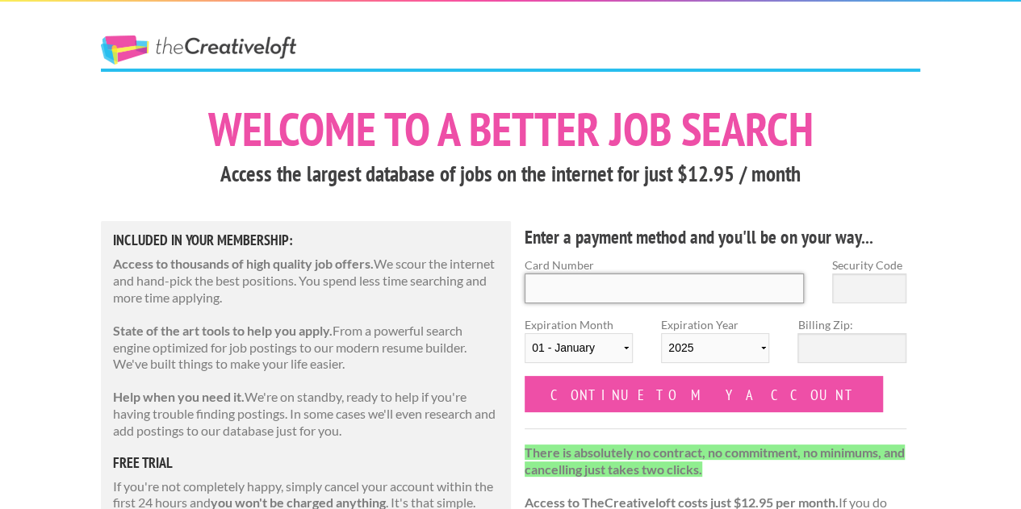
click at [613, 282] on input "Card Number" at bounding box center [663, 289] width 279 height 30
type input "5355855573147151"
select select "07"
select select "2027"
click at [616, 293] on input "5355855573147151" at bounding box center [663, 289] width 279 height 30
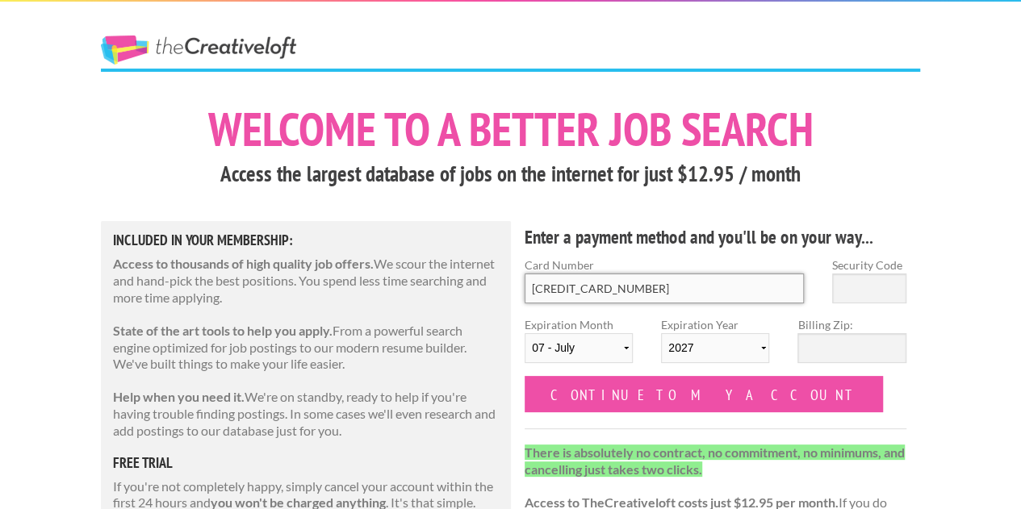
click at [616, 293] on input "5355855573147151" at bounding box center [663, 289] width 279 height 30
click at [578, 345] on select "01 - January 02 - February 03 - March 04 - April 05 - May 06 - June 07 - July 0…" at bounding box center [578, 348] width 108 height 30
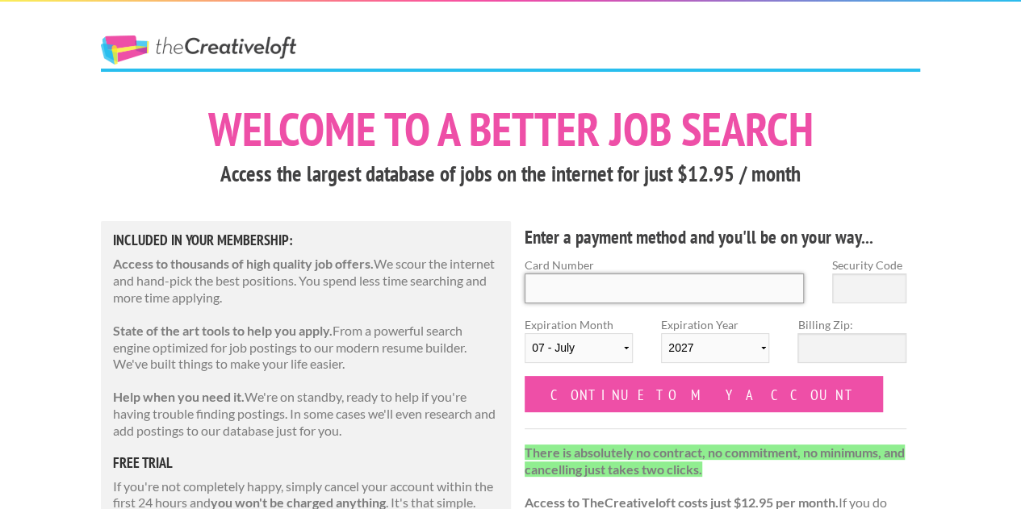
click at [700, 284] on input "Card Number" at bounding box center [663, 289] width 279 height 30
click at [702, 356] on select "2025 2026 2027 2028 2029 2030 2031 2032 2033 2034" at bounding box center [715, 348] width 108 height 30
click at [573, 285] on input "Card Number" at bounding box center [663, 289] width 279 height 30
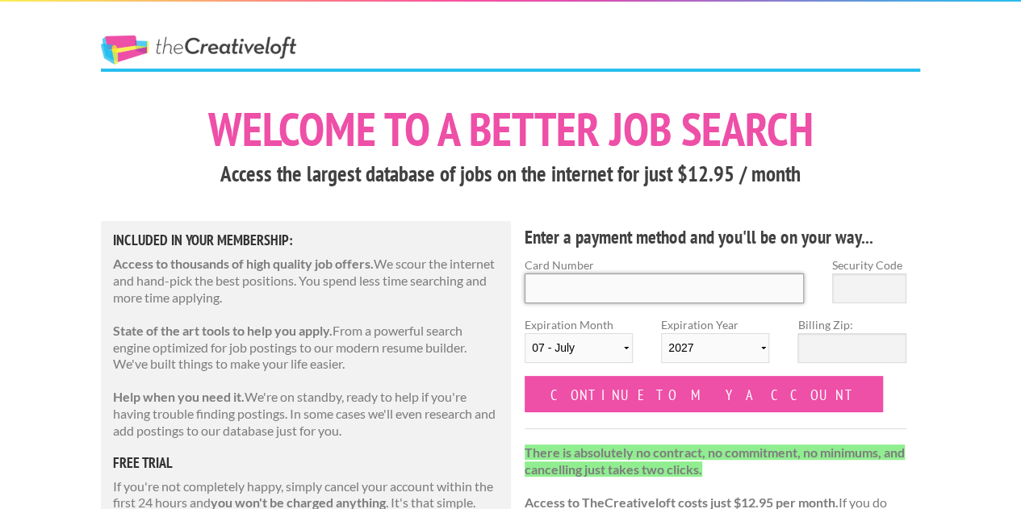
type input "5355855122128512"
click at [677, 293] on input "5355855122128512" at bounding box center [663, 289] width 279 height 30
click at [594, 349] on select "01 - January 02 - February 03 - March 04 - April 05 - May 06 - June 07 - July 0…" at bounding box center [578, 348] width 108 height 30
select select "08"
click at [524, 333] on select "01 - January 02 - February 03 - March 04 - April 05 - May 06 - June 07 - July 0…" at bounding box center [578, 348] width 108 height 30
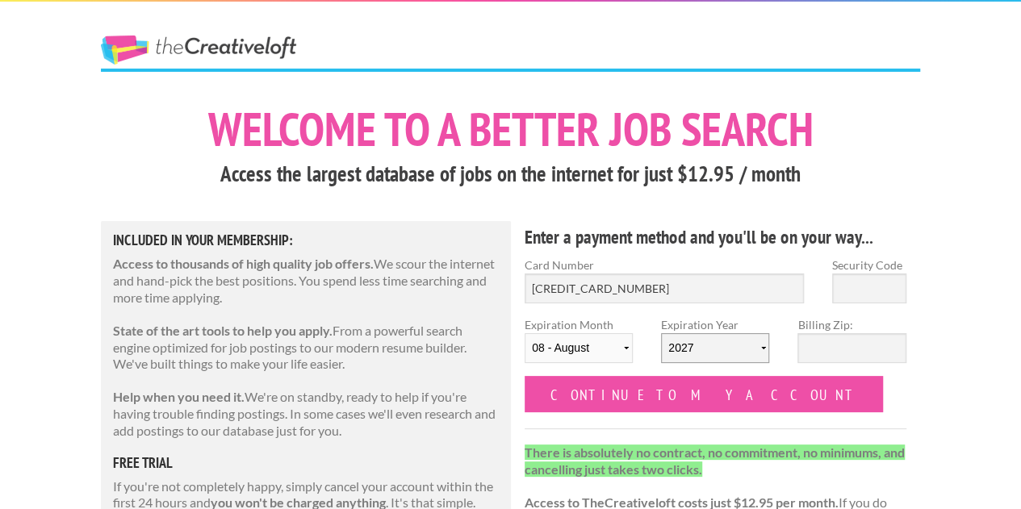
click at [685, 347] on select "2025 2026 2027 2028 2029 2030 2031 2032 2033 2034" at bounding box center [715, 348] width 108 height 30
select select "2028"
click at [661, 333] on select "2025 2026 2027 2028 2029 2030 2031 2032 2033 2034" at bounding box center [715, 348] width 108 height 30
click at [837, 291] on input "Security Code" at bounding box center [869, 289] width 74 height 30
click at [715, 278] on input "5355855122128512" at bounding box center [663, 289] width 279 height 30
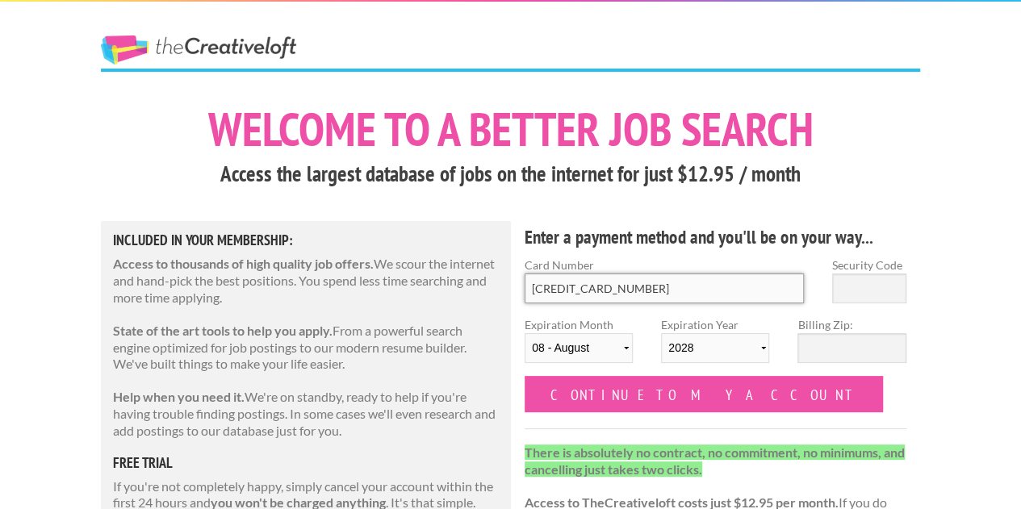
click at [715, 278] on input "5355855122128512" at bounding box center [663, 289] width 279 height 30
type input "4342 5640 6478 5748"
click at [595, 343] on select "01 - January 02 - February 03 - March 04 - April 05 - May 06 - June 07 - July 0…" at bounding box center [578, 348] width 108 height 30
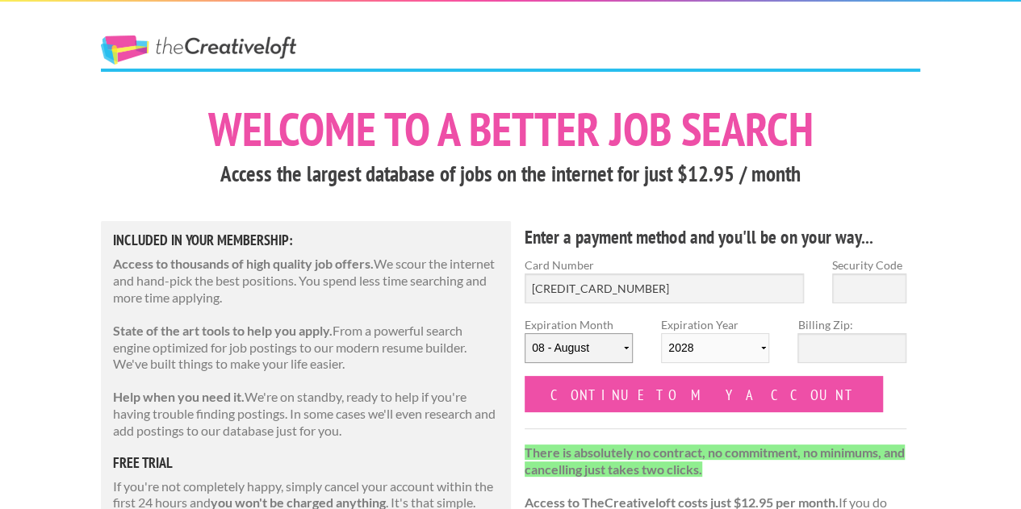
select select "05"
click at [524, 333] on select "01 - January 02 - February 03 - March 04 - April 05 - May 06 - June 07 - July 0…" at bounding box center [578, 348] width 108 height 30
click at [736, 340] on select "2025 2026 2027 2028 2029 2030 2031 2032 2033 2034" at bounding box center [715, 348] width 108 height 30
select select "2029"
click at [661, 333] on select "2025 2026 2027 2028 2029 2030 2031 2032 2033 2034" at bounding box center [715, 348] width 108 height 30
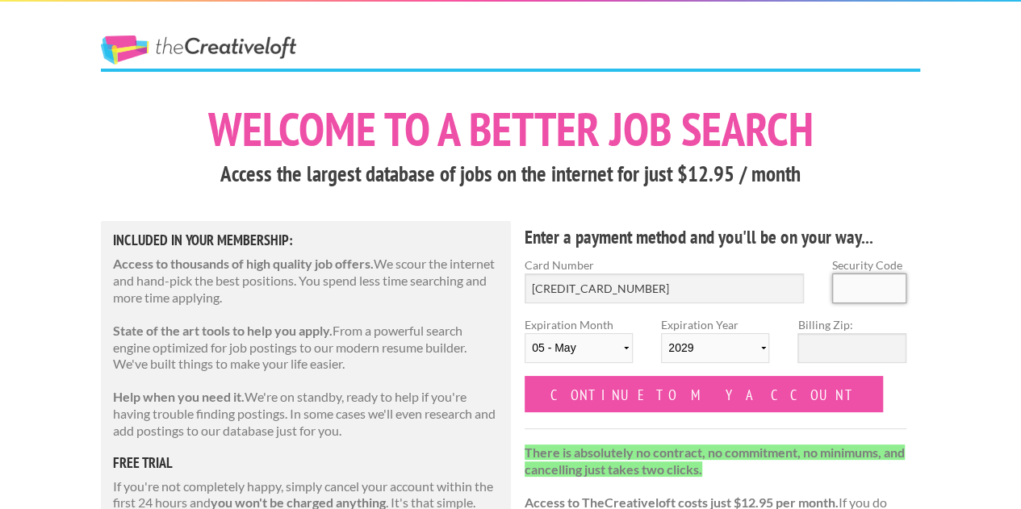
click at [876, 290] on input "Security Code" at bounding box center [869, 289] width 74 height 30
type input "203"
click at [862, 348] on input "Billing Zip:" at bounding box center [851, 348] width 108 height 30
type input "80903"
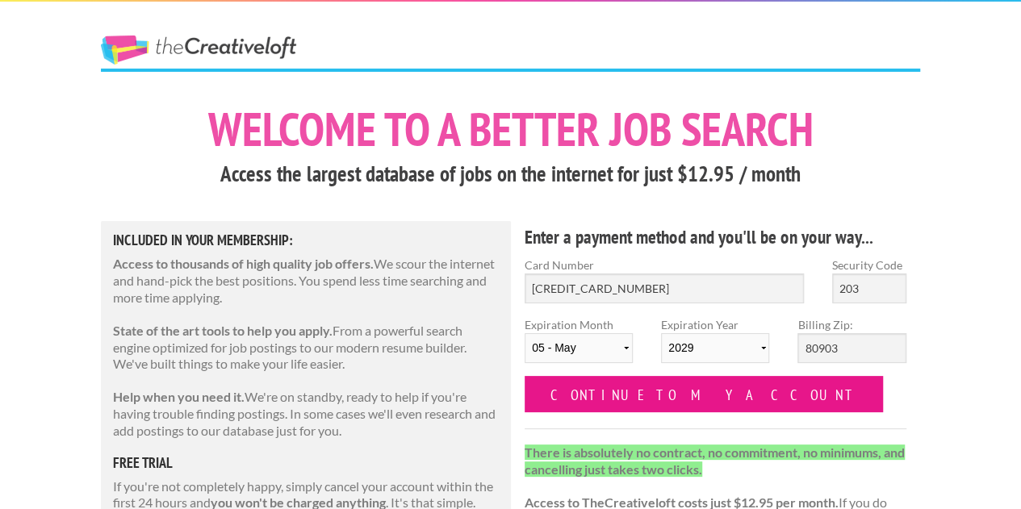
click at [683, 393] on input "Continue to my account" at bounding box center [703, 394] width 358 height 36
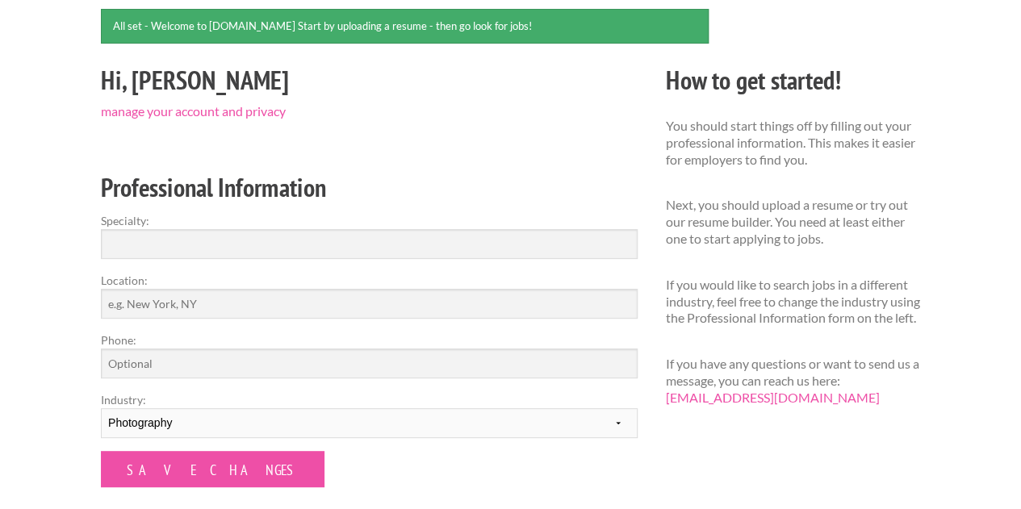
scroll to position [146, 0]
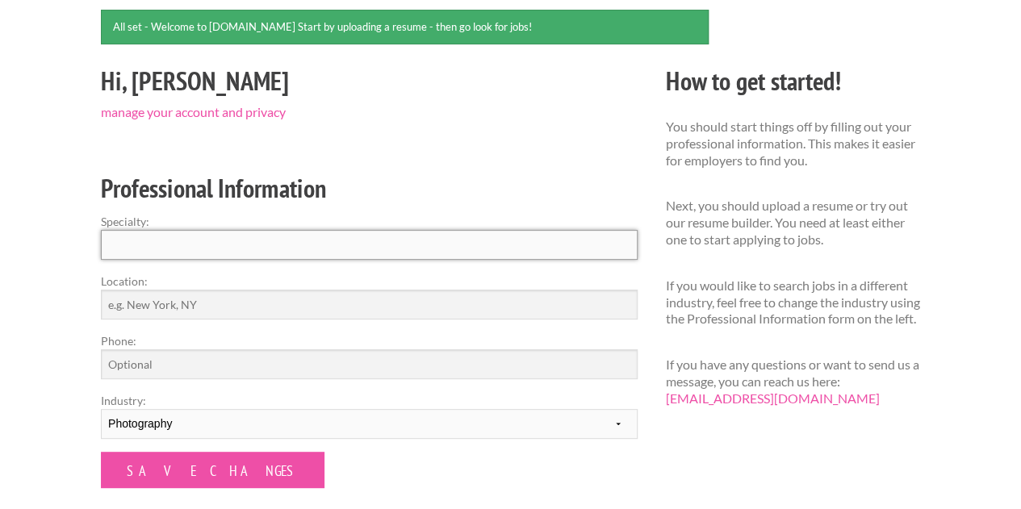
click at [488, 243] on input "Specialty:" at bounding box center [369, 245] width 537 height 30
type input "P"
type input "Portrait Photography, Videography, and Art Direction"
click at [428, 293] on input "Location:" at bounding box center [369, 305] width 537 height 30
type input "[US_STATE][GEOGRAPHIC_DATA]"
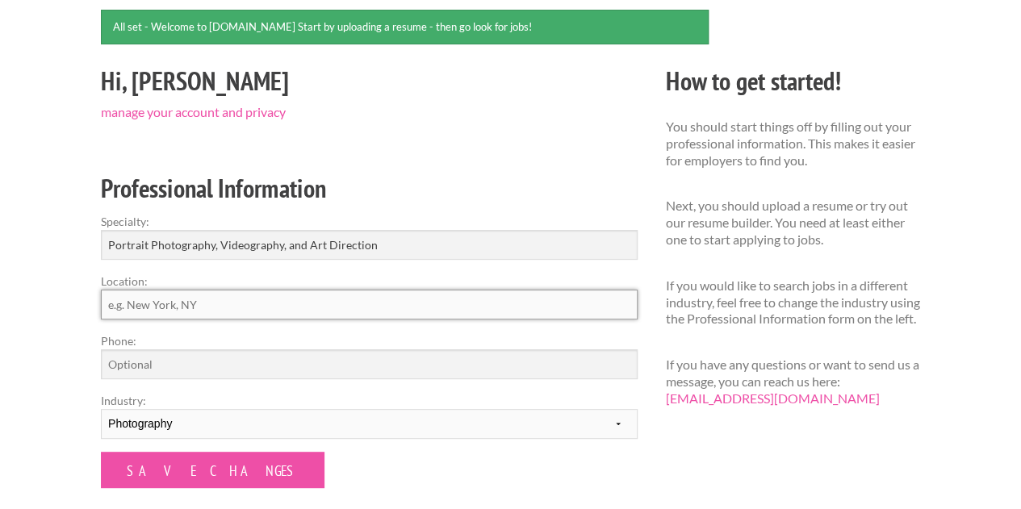
type input "2062275791"
click at [161, 286] on label "Location:" at bounding box center [369, 281] width 537 height 17
click at [161, 290] on input "Colorado Springs" at bounding box center [369, 305] width 537 height 30
click at [177, 301] on input "Colorado Springs" at bounding box center [369, 305] width 537 height 30
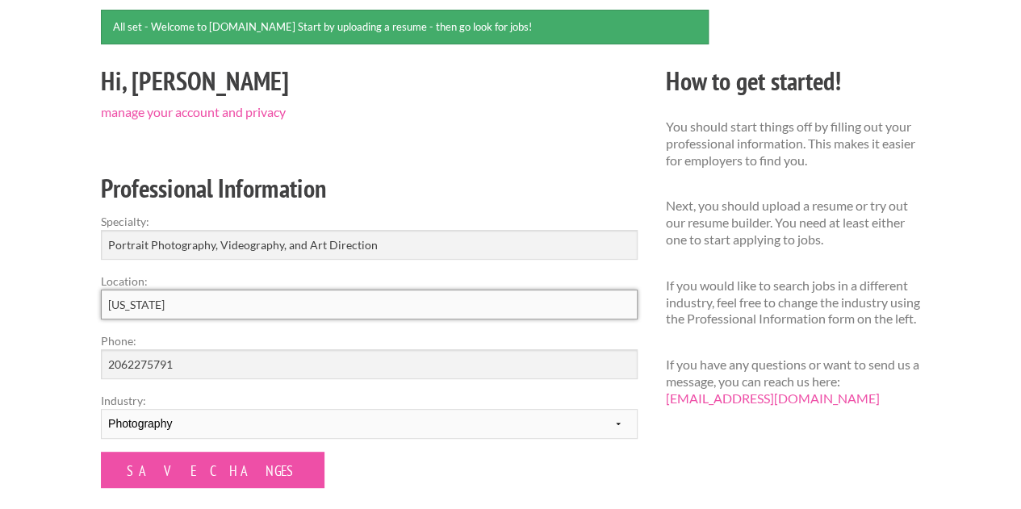
type input "[US_STATE]"
click at [39, 344] on div "Employers My Account Log Out The Creative Loft Search Jobs Browse Jobs Get Help…" at bounding box center [510, 380] width 1021 height 1053
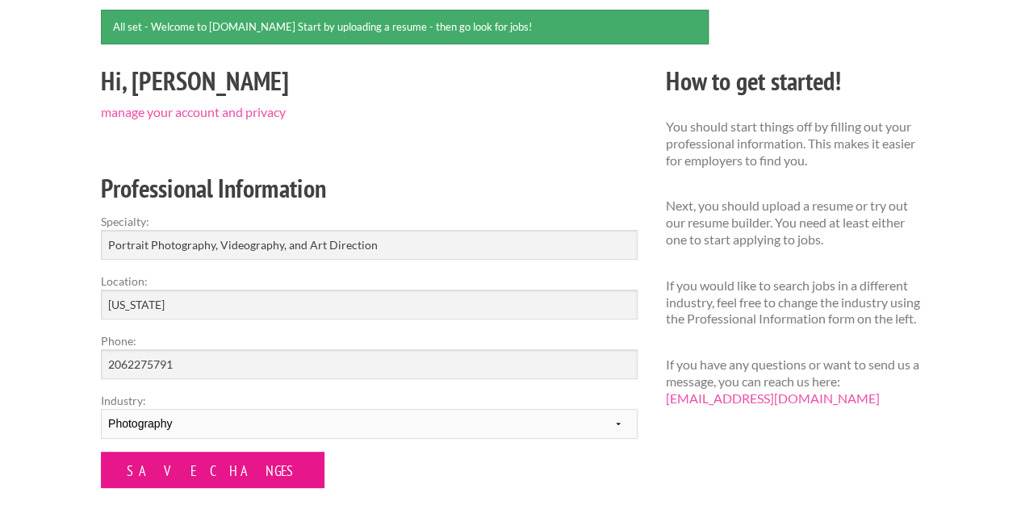
click at [225, 470] on input "Save Changes" at bounding box center [212, 470] width 223 height 36
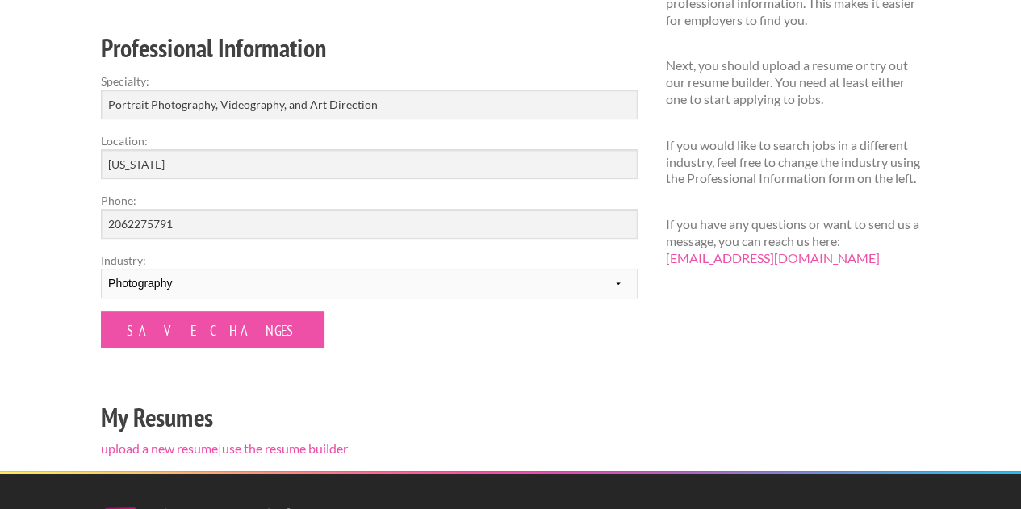
scroll to position [235, 0]
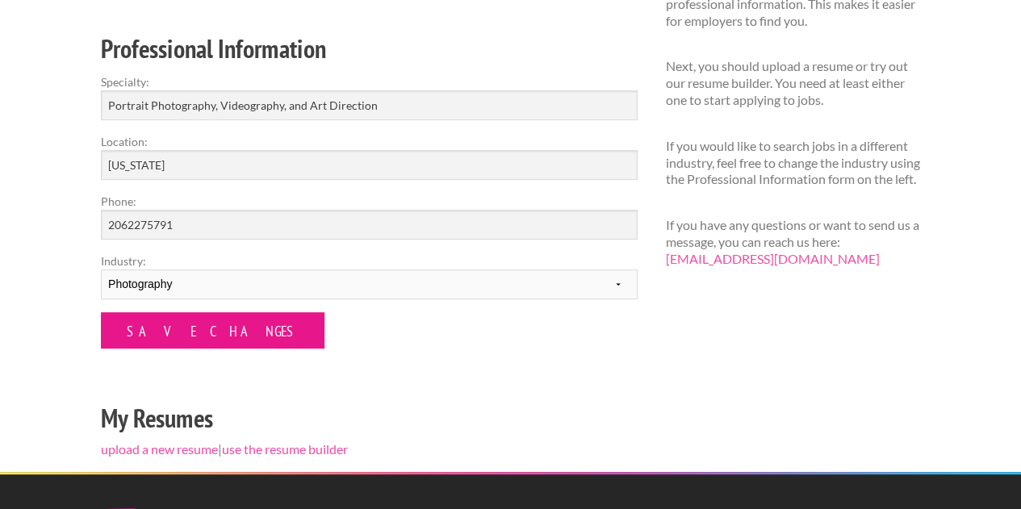
click at [178, 324] on input "Save Changes" at bounding box center [212, 330] width 223 height 36
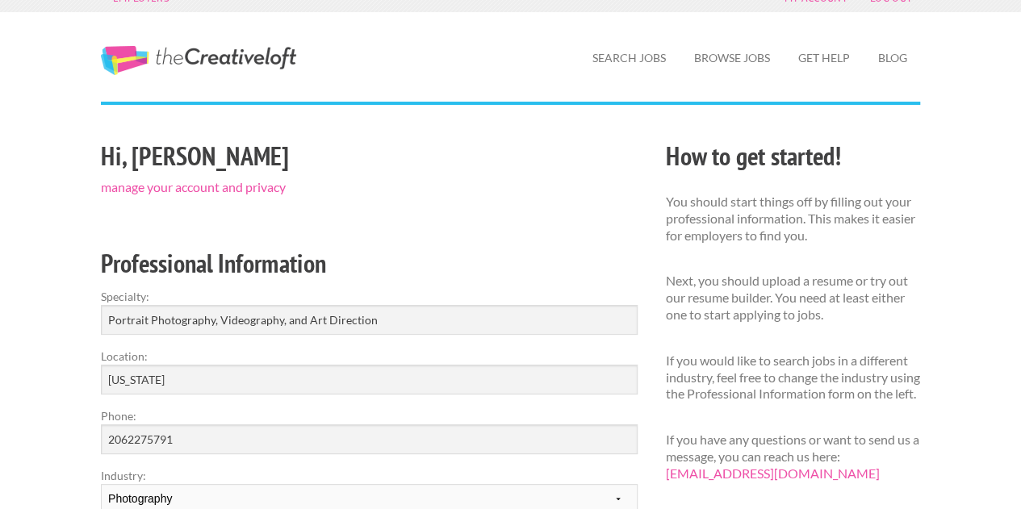
scroll to position [19, 0]
click at [224, 186] on link "manage your account and privacy" at bounding box center [193, 187] width 185 height 15
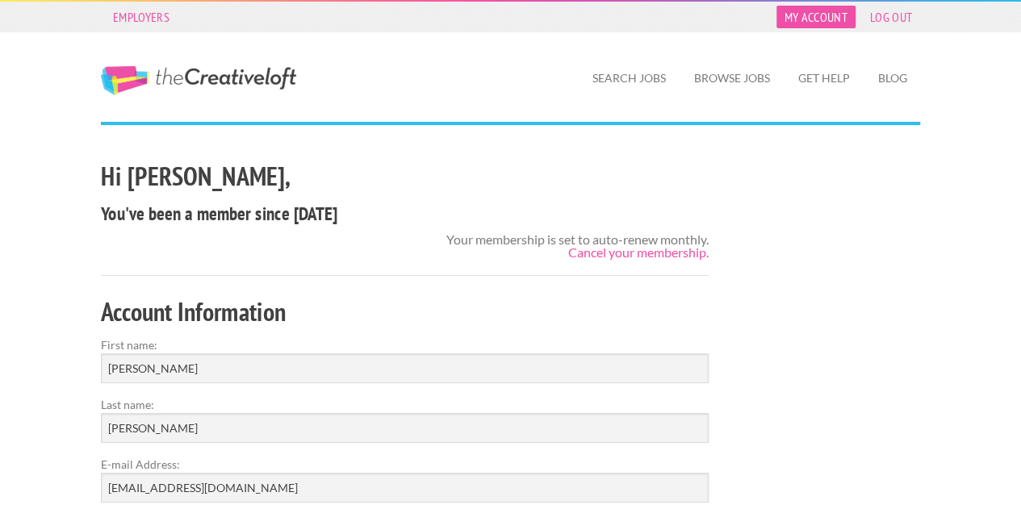
click at [827, 16] on link "My Account" at bounding box center [815, 17] width 79 height 23
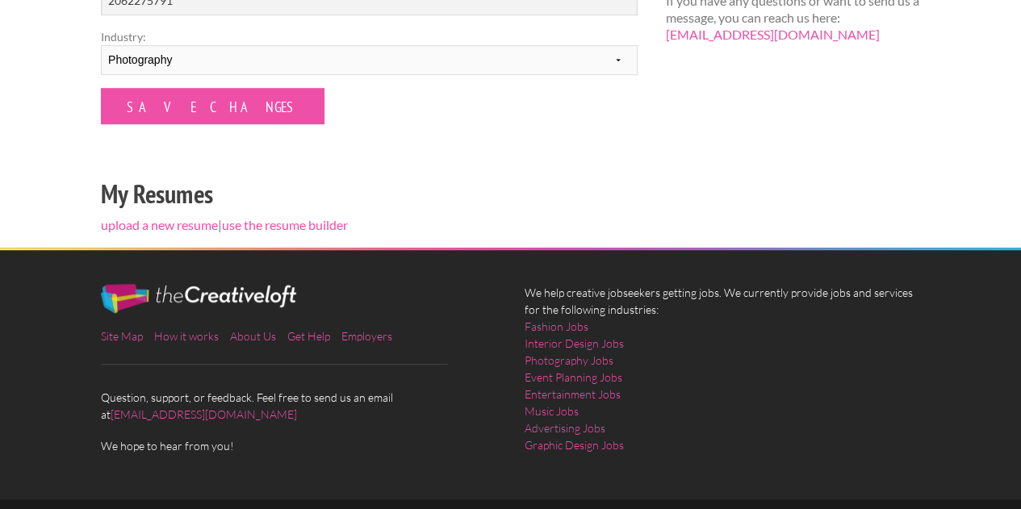
scroll to position [460, 0]
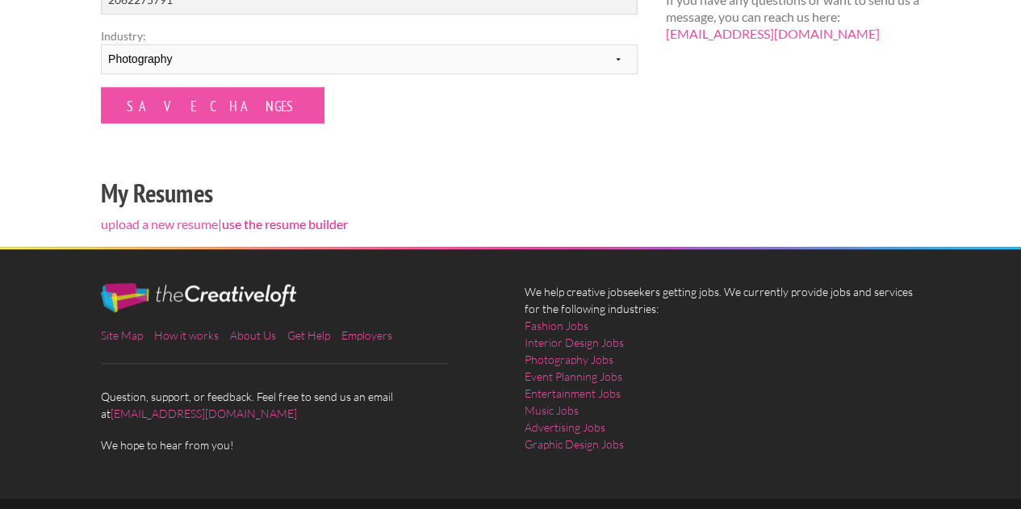
click at [308, 223] on link "use the resume builder" at bounding box center [285, 223] width 126 height 15
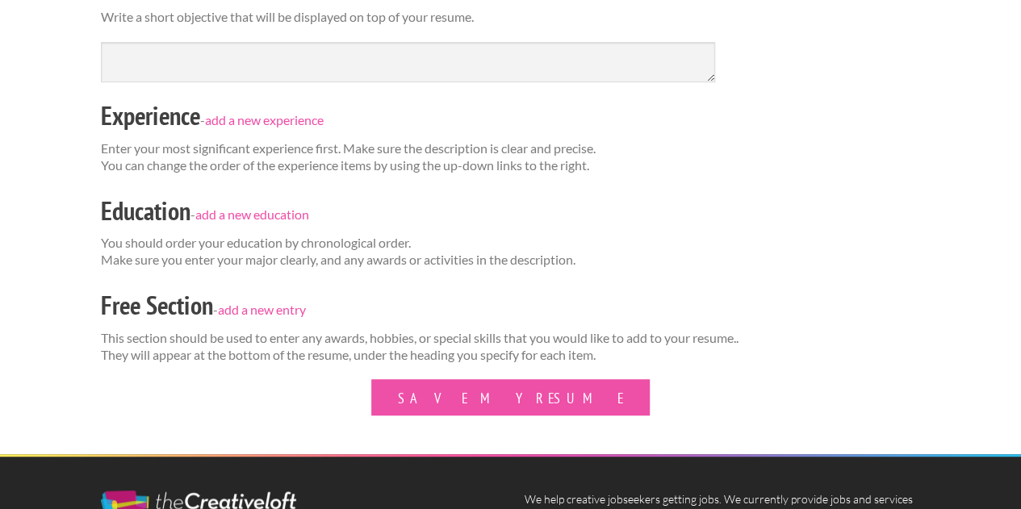
scroll to position [372, 0]
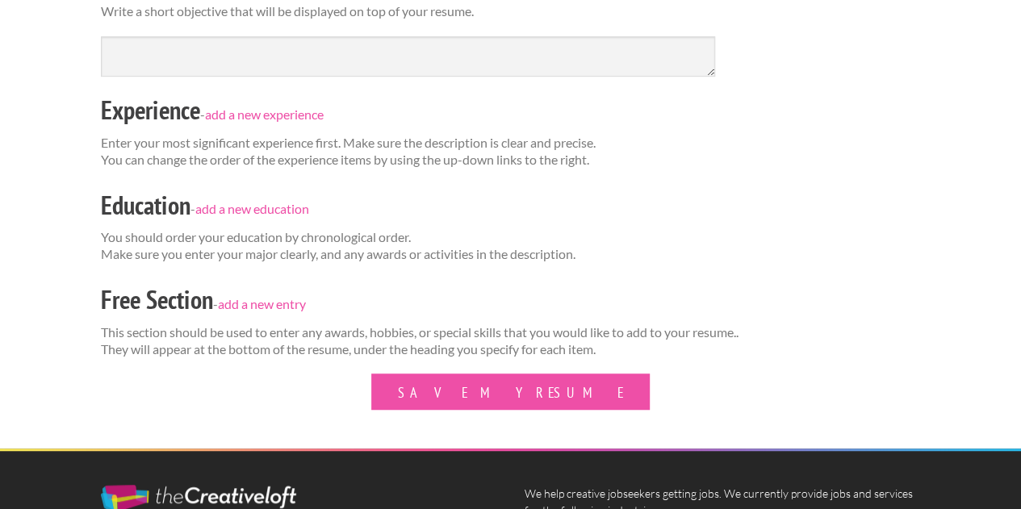
drag, startPoint x: 375, startPoint y: 261, endPoint x: 184, endPoint y: 547, distance: 343.7
drag, startPoint x: 184, startPoint y: 547, endPoint x: 697, endPoint y: 274, distance: 581.5
click at [697, 274] on form "Connie Belland Portrait Photography, Videography, and Art Direction Colorado co…" at bounding box center [510, 111] width 819 height 597
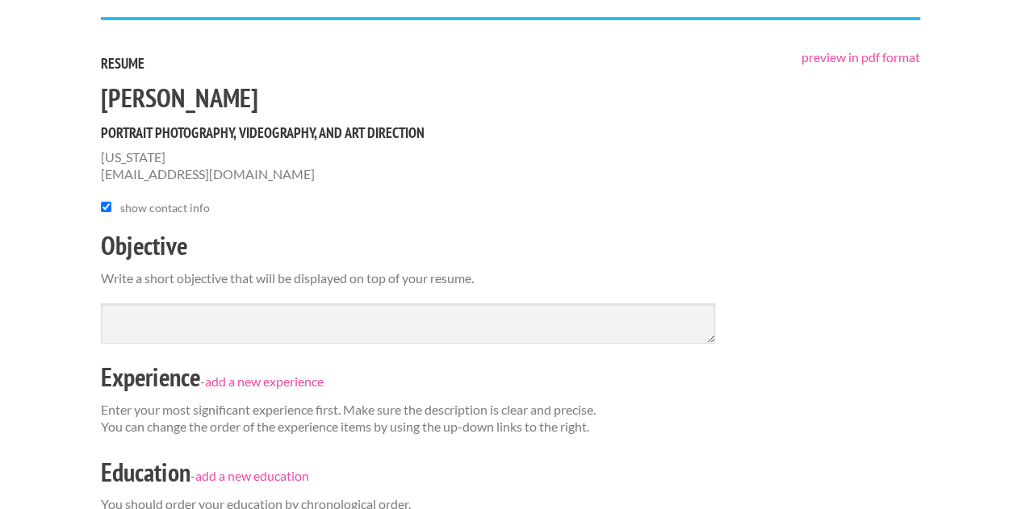
scroll to position [0, 0]
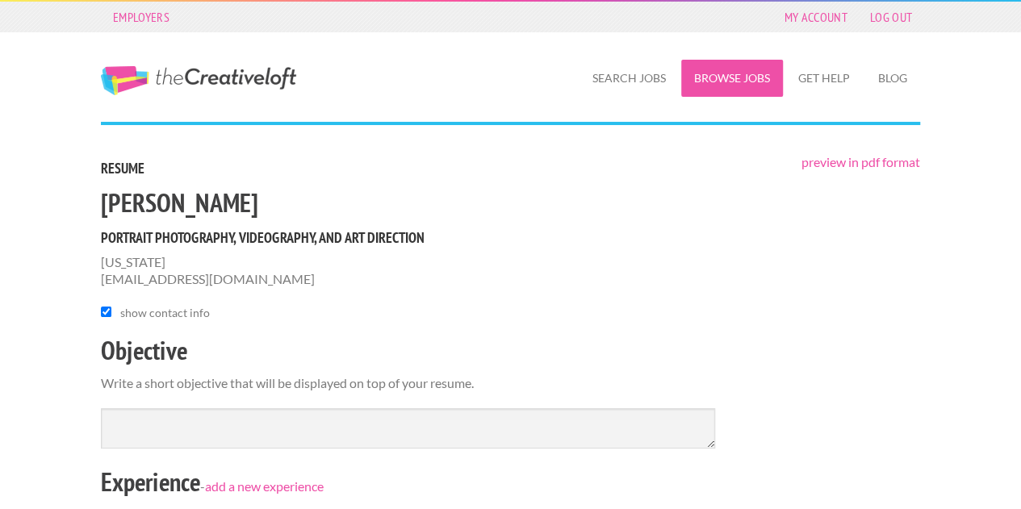
click at [746, 70] on link "Browse Jobs" at bounding box center [732, 78] width 102 height 37
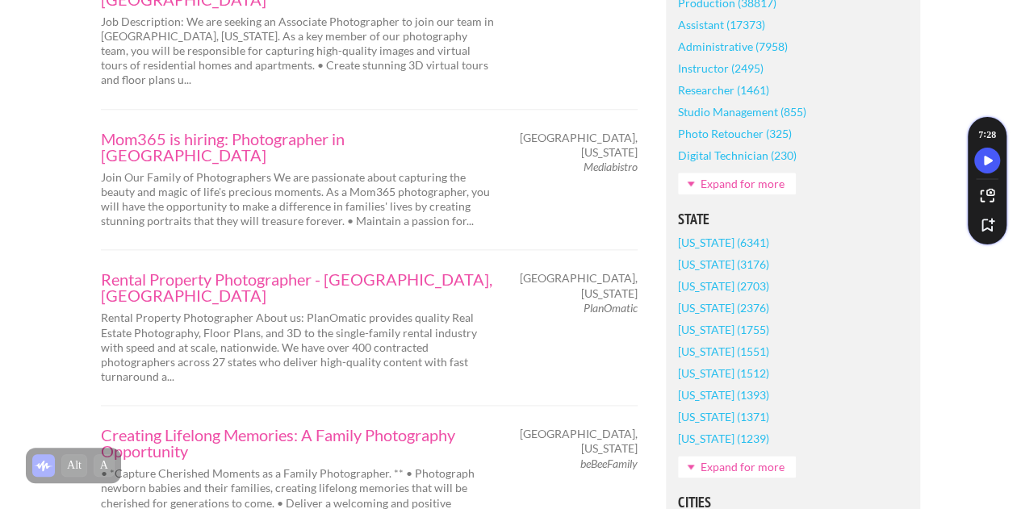
scroll to position [839, 0]
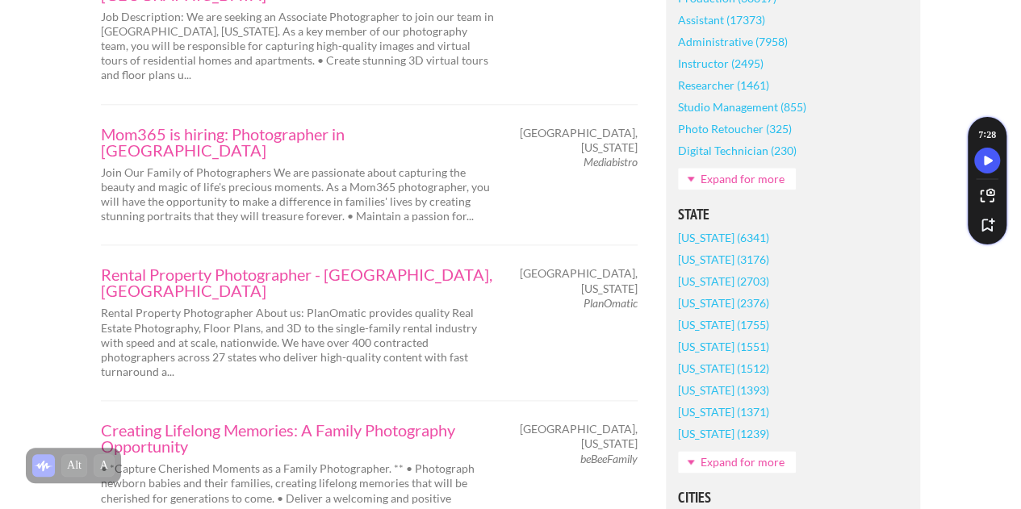
click at [710, 453] on link "Expand for more" at bounding box center [737, 462] width 118 height 22
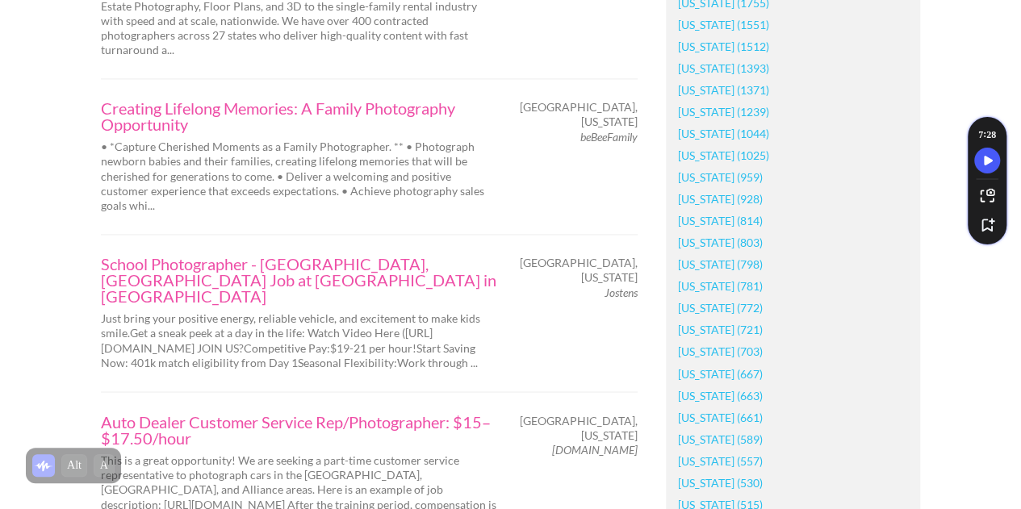
scroll to position [1173, 0]
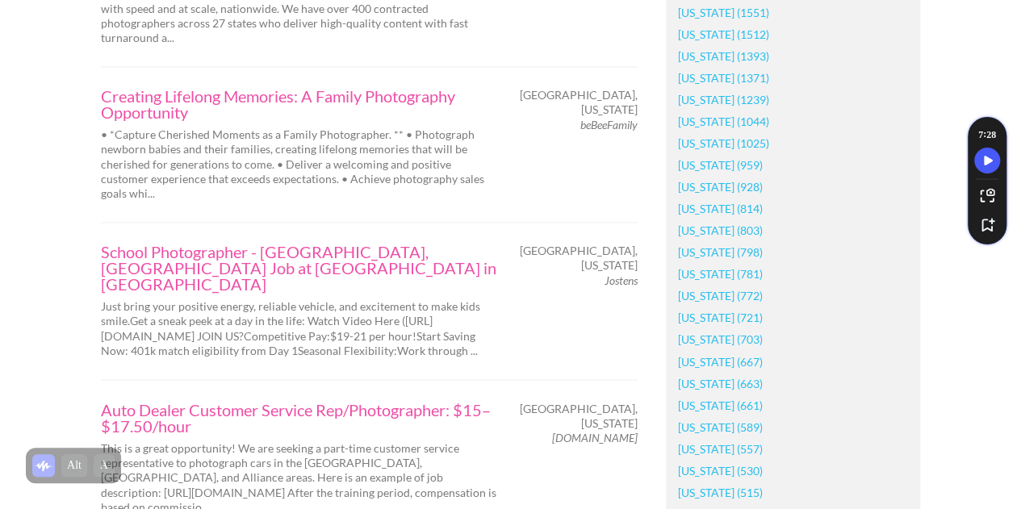
click at [727, 380] on link "[US_STATE] (663)" at bounding box center [720, 383] width 85 height 22
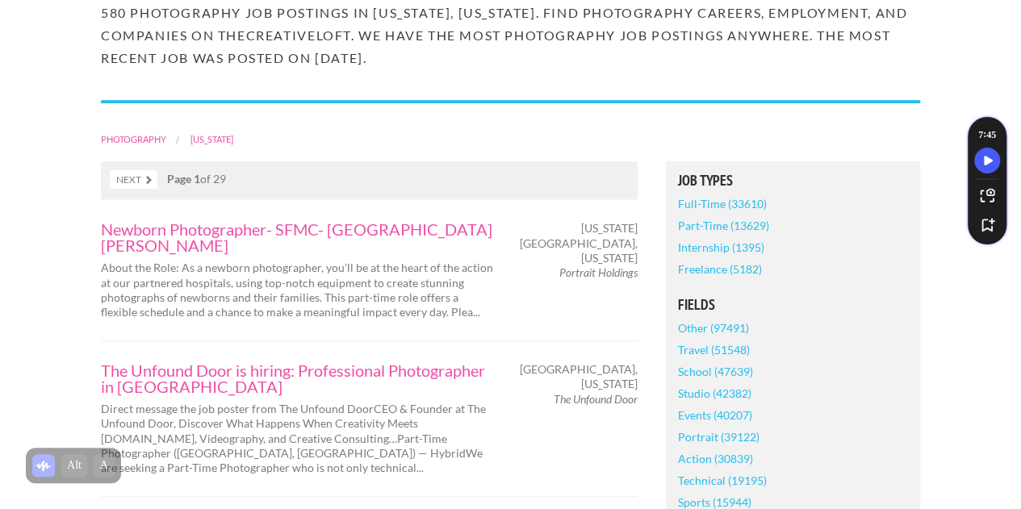
scroll to position [211, 0]
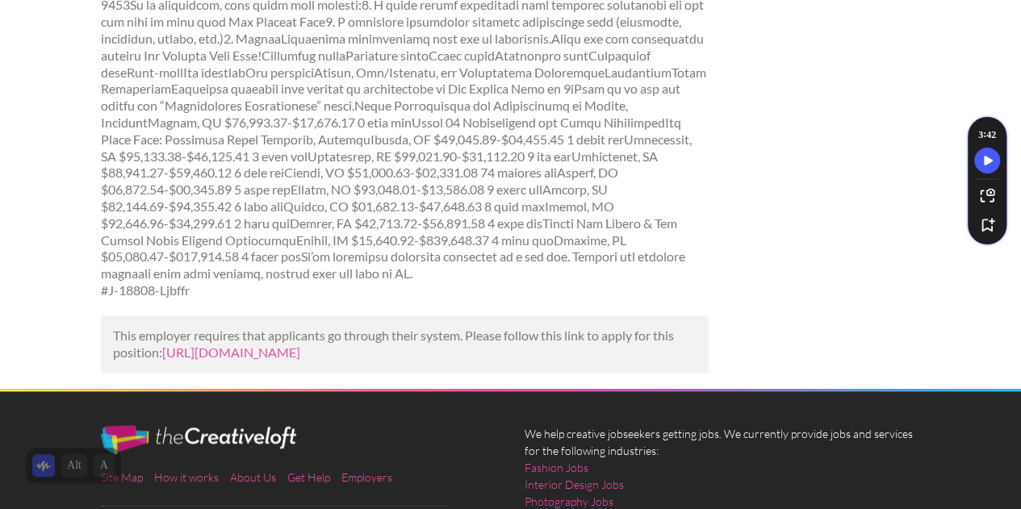
scroll to position [1122, 0]
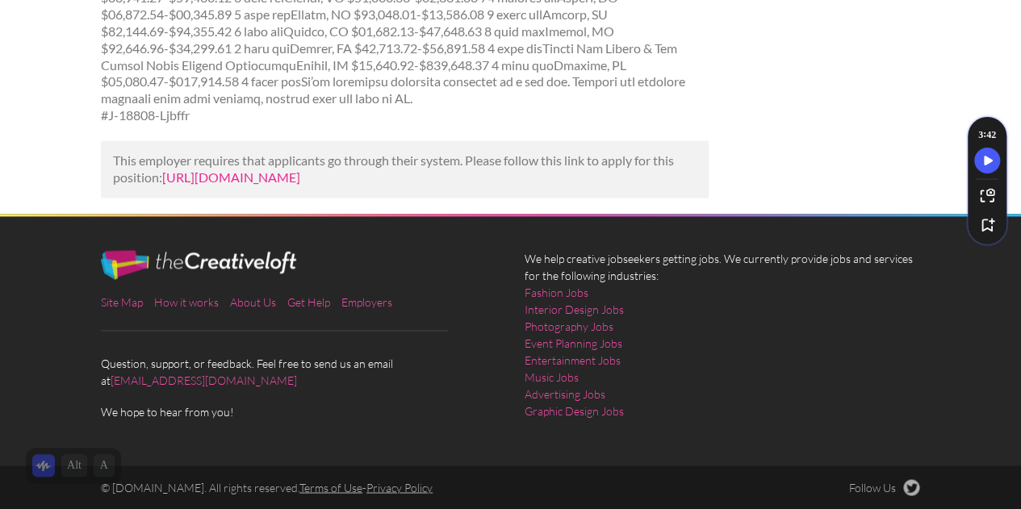
click at [300, 169] on link "[URL][DOMAIN_NAME]" at bounding box center [231, 176] width 138 height 15
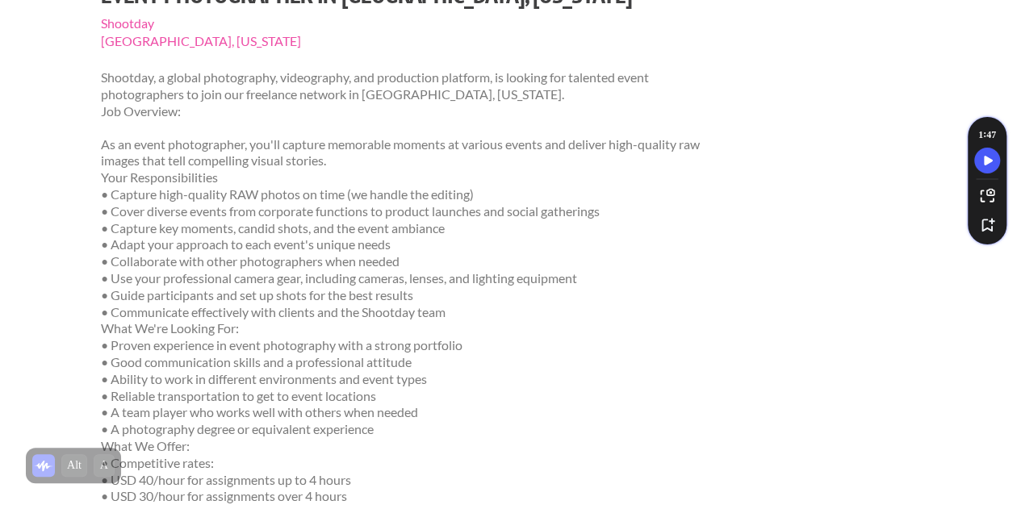
scroll to position [194, 0]
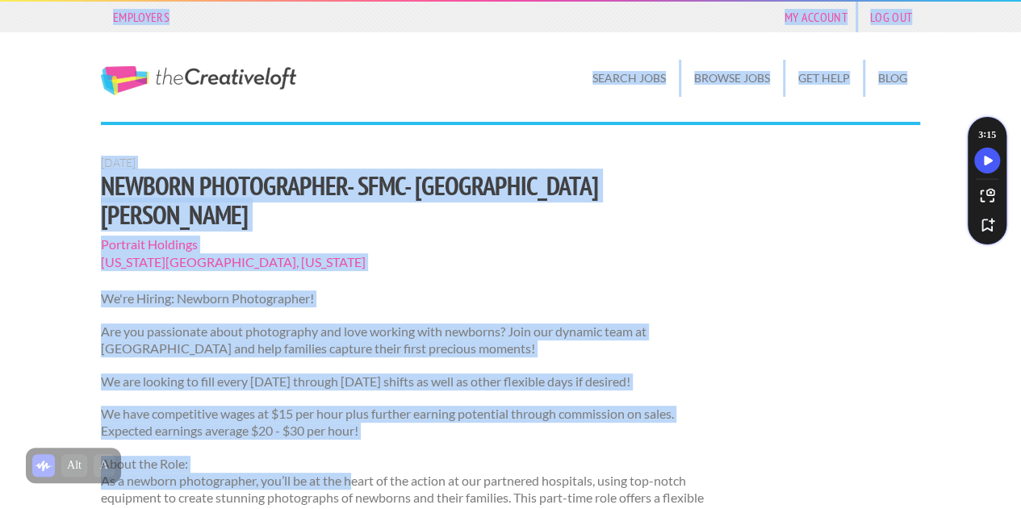
drag, startPoint x: 370, startPoint y: -6, endPoint x: 354, endPoint y: -25, distance: 25.2
click at [354, 0] on html "Employers My Account Log Out The Creative Loft Search Jobs Browse Jobs Get Help…" at bounding box center [510, 254] width 1021 height 509
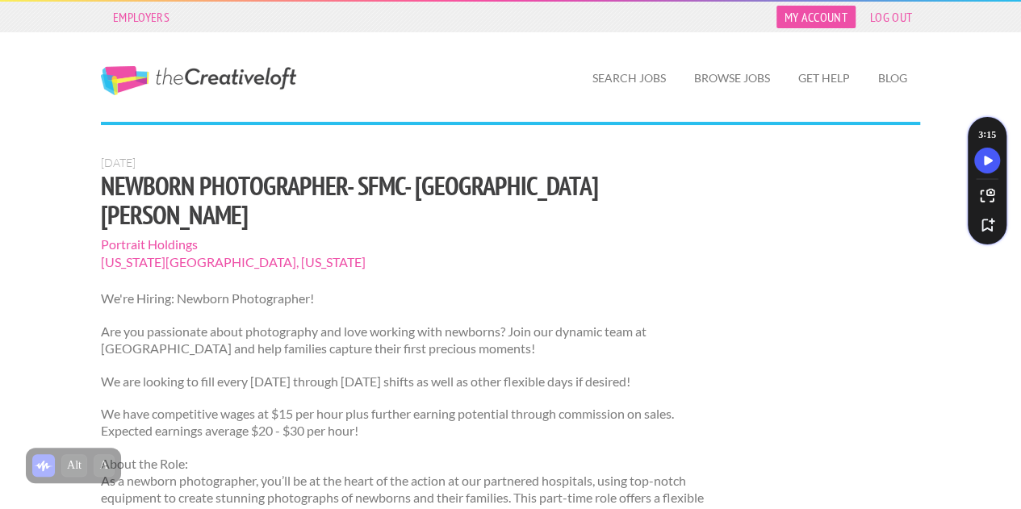
click at [807, 15] on link "My Account" at bounding box center [815, 17] width 79 height 23
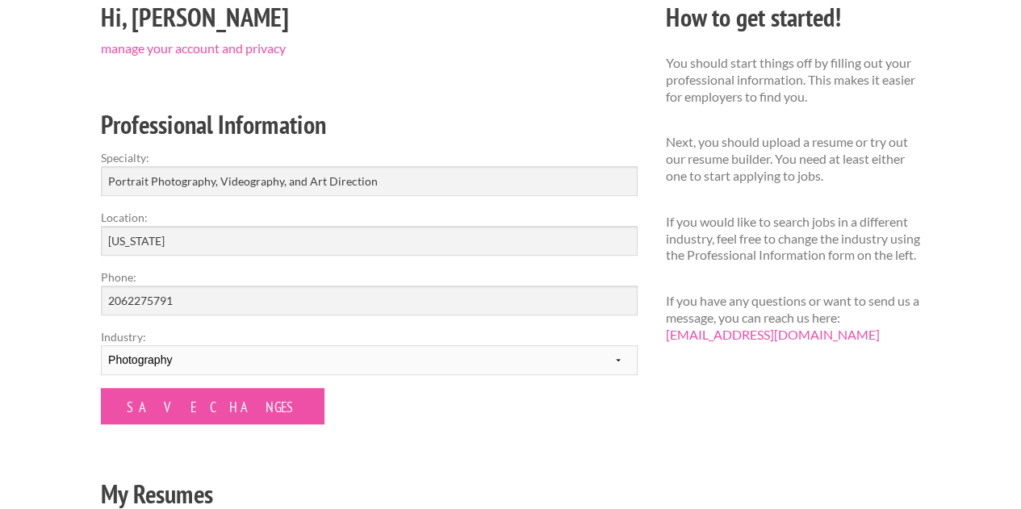
scroll to position [161, 0]
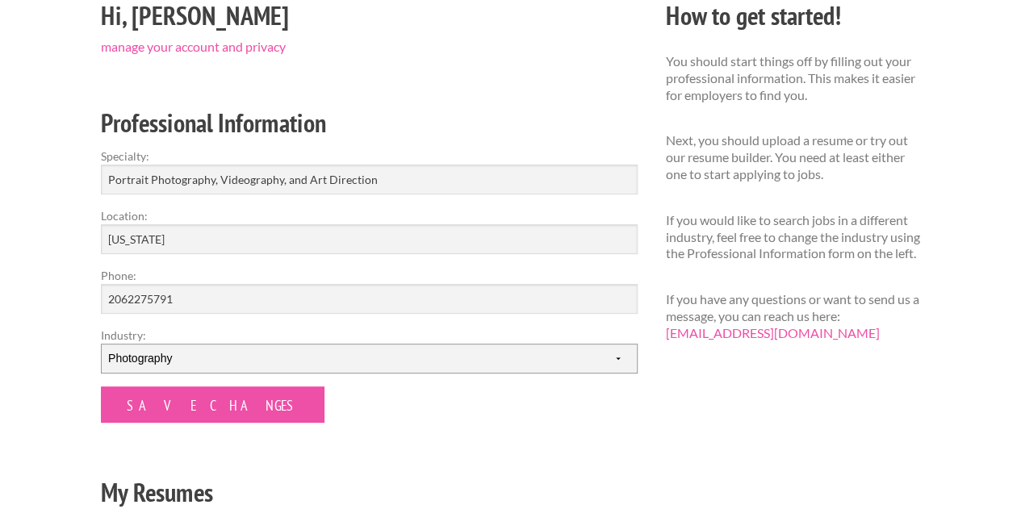
click at [600, 362] on select "--------- Fashion Interior Design Photography Event Planning Entertainment Musi…" at bounding box center [369, 359] width 537 height 30
click at [791, 176] on p "Next, you should upload a resume or try out our resume builder. You need at lea…" at bounding box center [793, 157] width 254 height 50
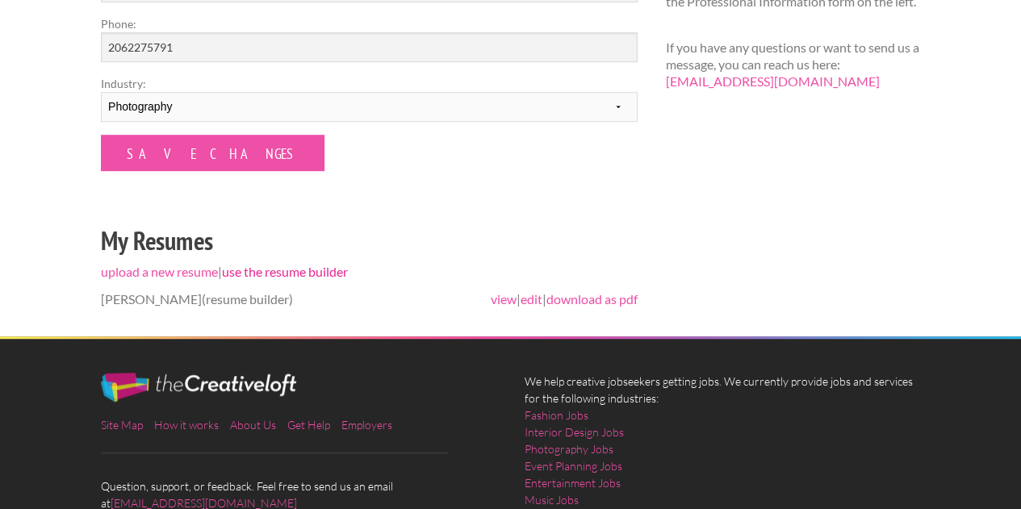
click at [329, 269] on link "use the resume builder" at bounding box center [285, 271] width 126 height 15
click at [531, 299] on link "edit" at bounding box center [531, 298] width 22 height 15
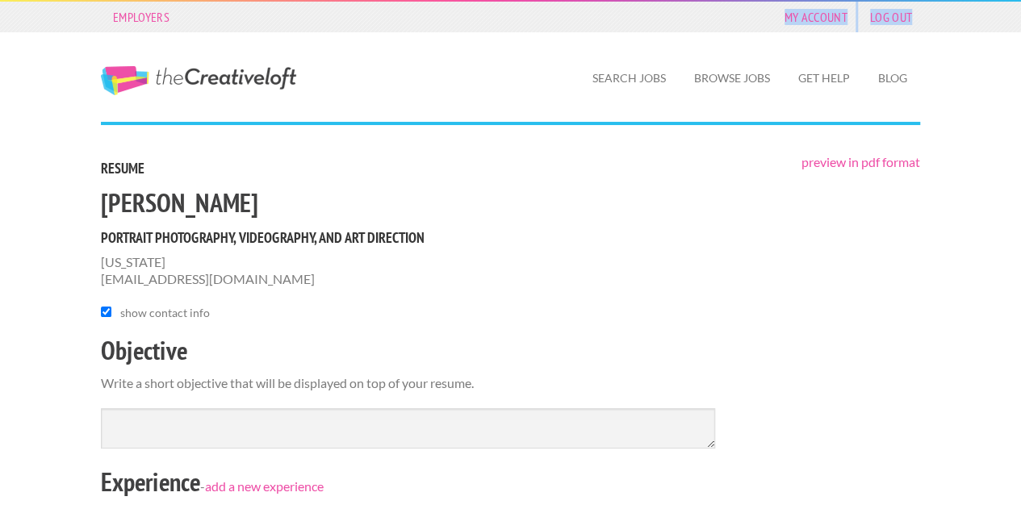
click at [50, 0] on html "Employers My Account Log Out The Creative Loft Search Jobs Browse Jobs Get Help…" at bounding box center [510, 254] width 1021 height 509
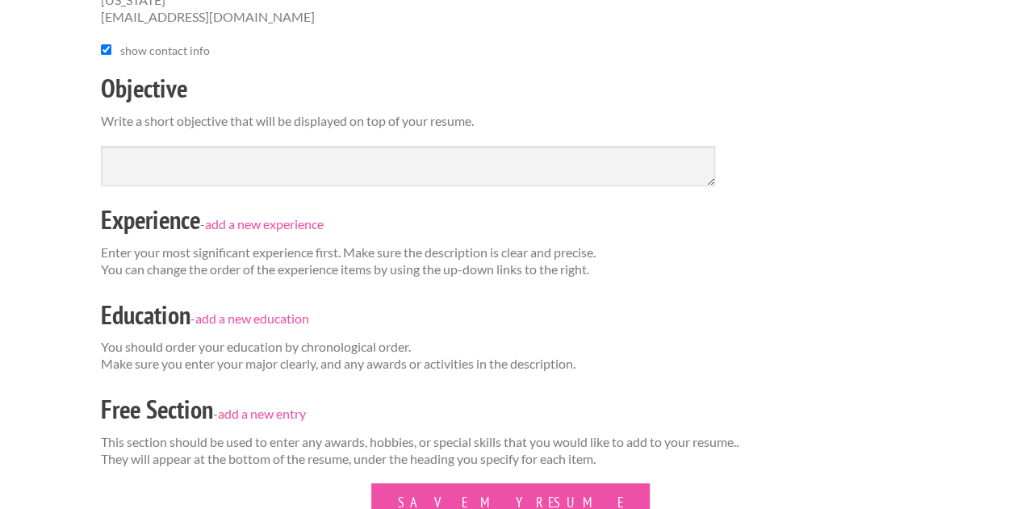
scroll to position [294, 0]
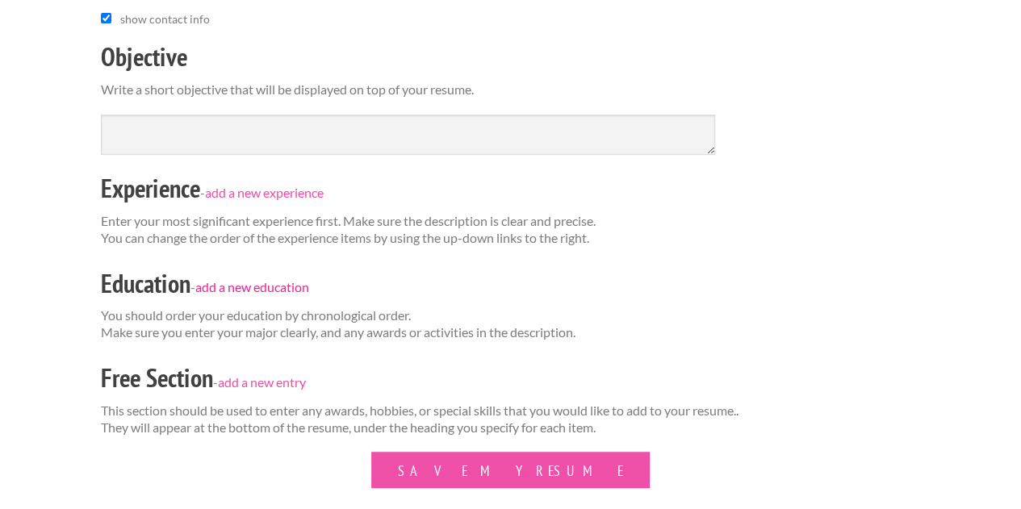
click at [280, 293] on link "add a new education" at bounding box center [252, 287] width 114 height 15
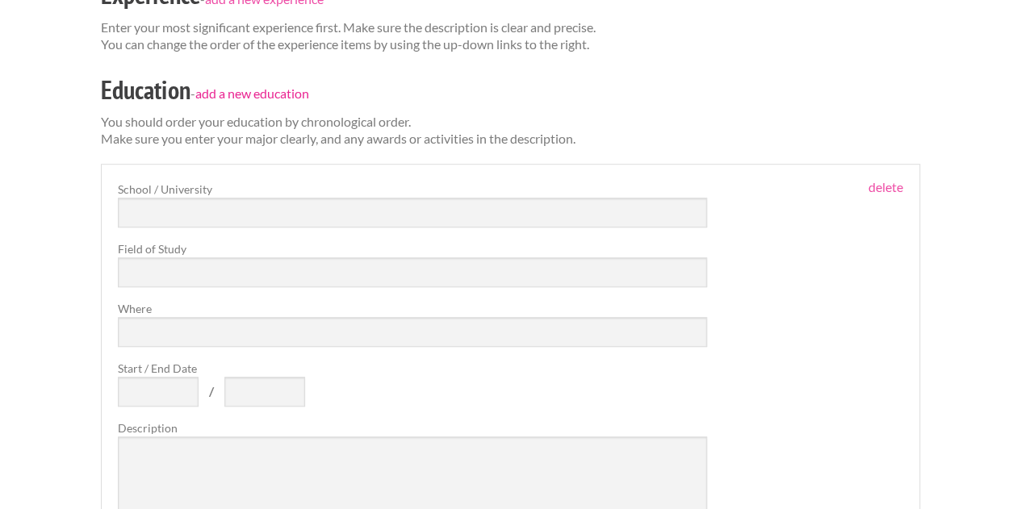
scroll to position [477, 0]
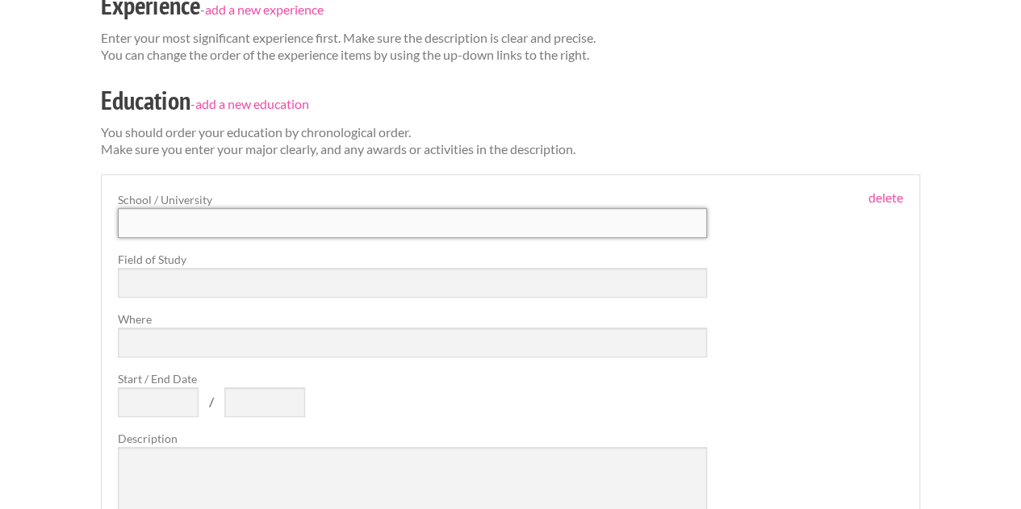
click at [272, 223] on input "text" at bounding box center [412, 223] width 589 height 30
type input "[PERSON_NAME][GEOGRAPHIC_DATA]"
click at [231, 270] on input "text" at bounding box center [412, 283] width 589 height 30
type input "Photography / Videography"
click at [208, 336] on input "Where" at bounding box center [412, 343] width 589 height 30
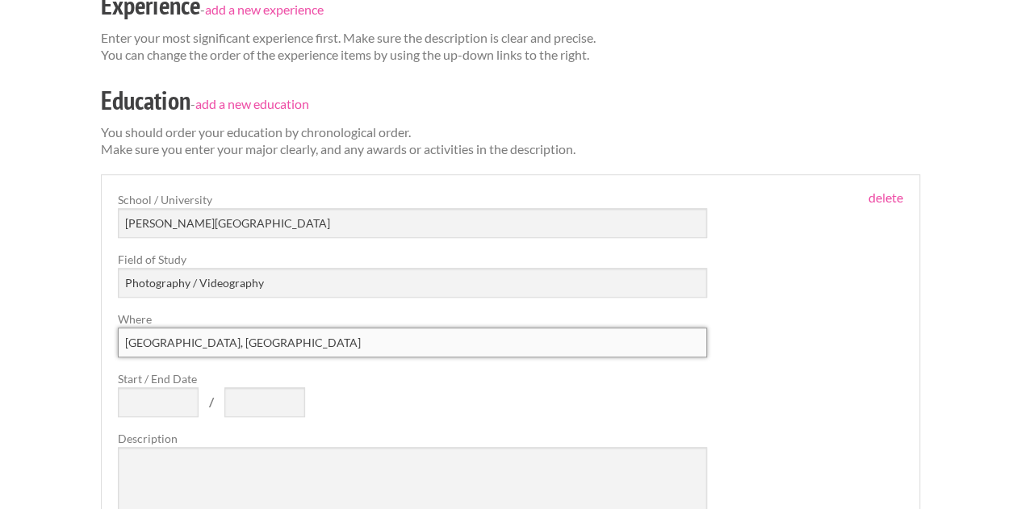
scroll to position [528, 0]
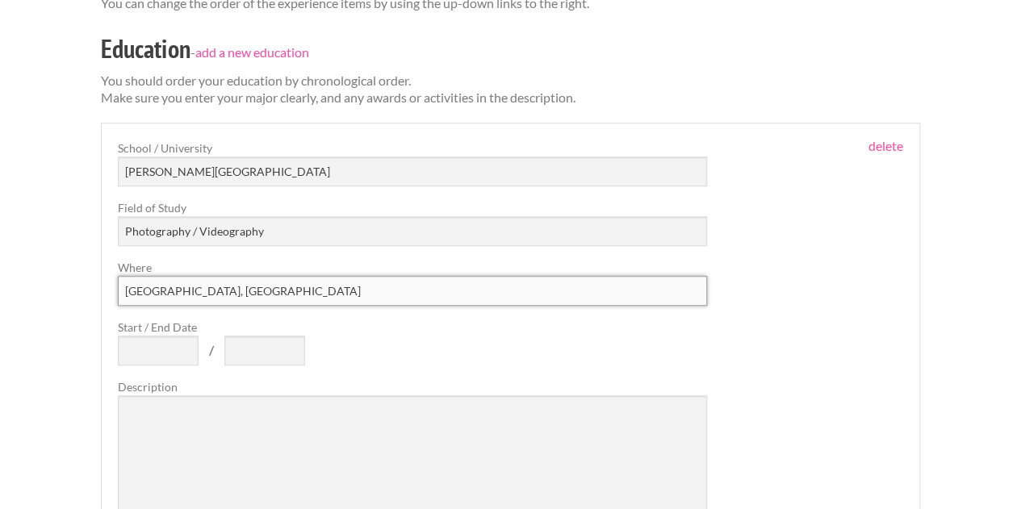
type input "[GEOGRAPHIC_DATA], [GEOGRAPHIC_DATA]"
click at [168, 347] on input "Start / End Date" at bounding box center [158, 351] width 81 height 30
click at [204, 449] on textarea at bounding box center [412, 455] width 589 height 121
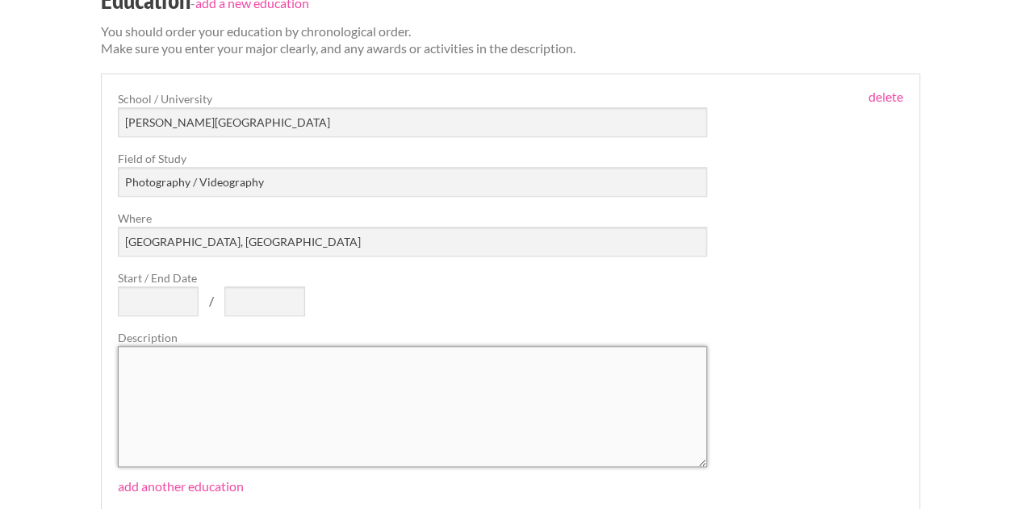
scroll to position [577, 0]
click at [816, 182] on div "move up move down delete School / University LABA Valencia Field of Study Photo…" at bounding box center [510, 279] width 785 height 377
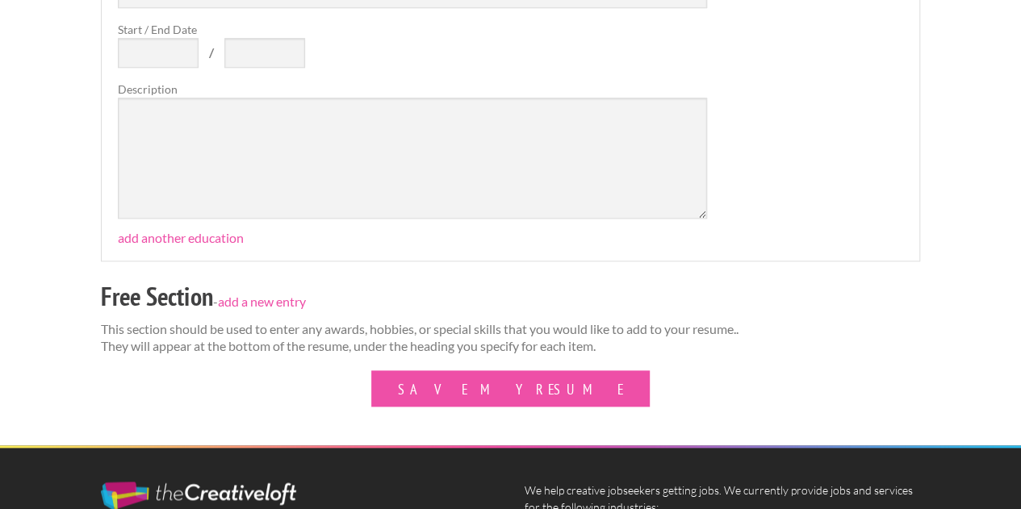
scroll to position [827, 0]
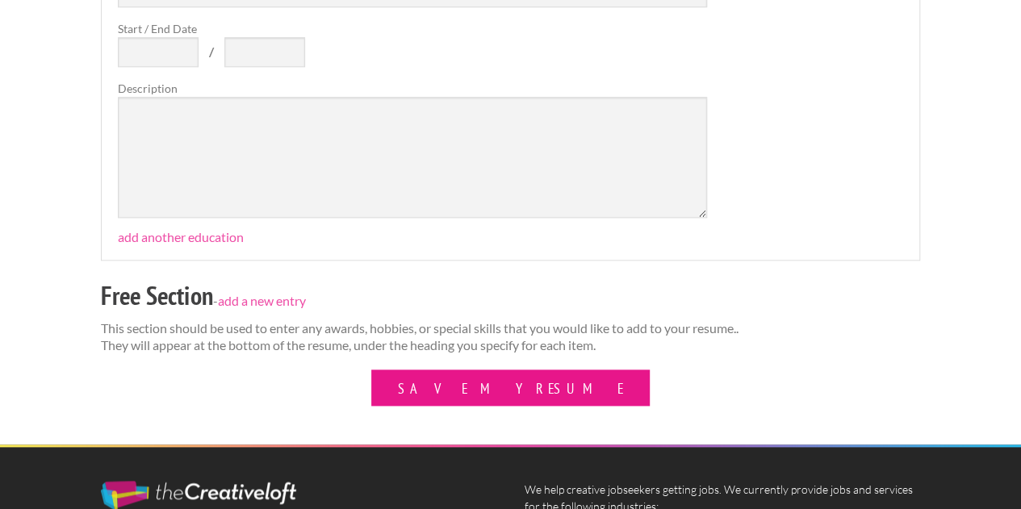
click at [481, 390] on button "Save My Resume" at bounding box center [510, 388] width 278 height 36
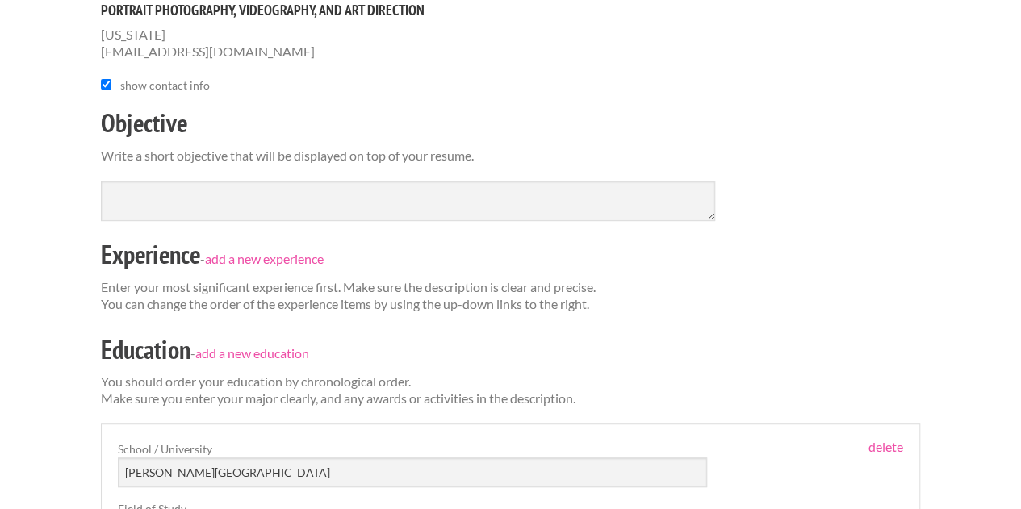
scroll to position [281, 0]
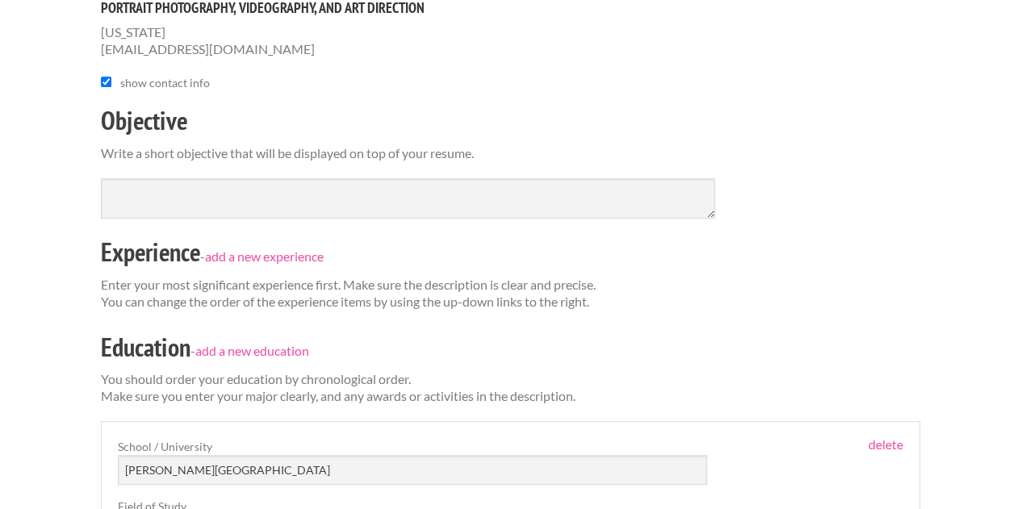
drag, startPoint x: 0, startPoint y: 0, endPoint x: 745, endPoint y: -44, distance: 746.8
drag, startPoint x: 745, startPoint y: -44, endPoint x: 495, endPoint y: 315, distance: 438.0
click at [495, 315] on form "[PERSON_NAME] Portrait Photography, Videography, and Art Direction [US_STATE] […" at bounding box center [510, 479] width 819 height 1048
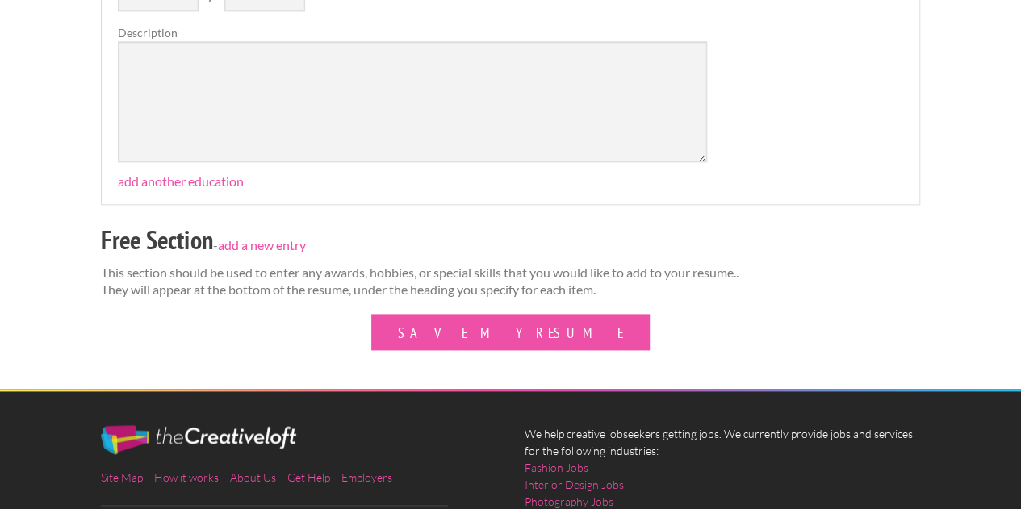
scroll to position [938, 0]
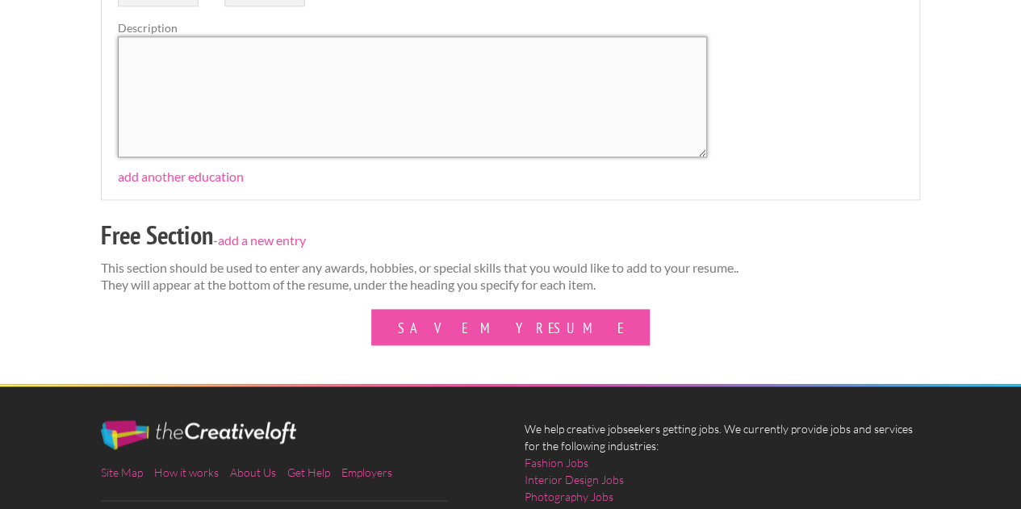
click at [310, 122] on textarea at bounding box center [412, 96] width 589 height 121
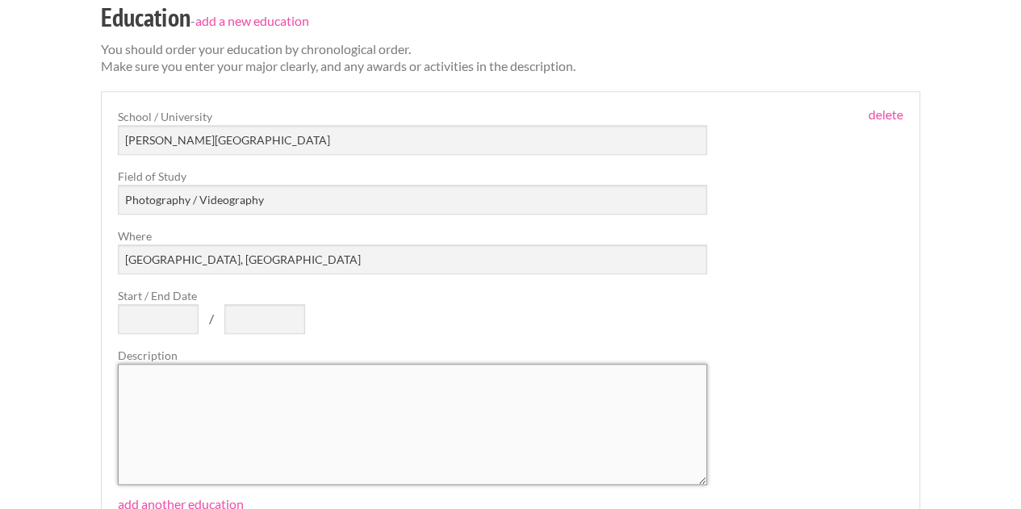
scroll to position [610, 0]
click at [127, 321] on input "Start / End Date" at bounding box center [158, 320] width 81 height 30
click at [664, 320] on div "School / [GEOGRAPHIC_DATA][PERSON_NAME] Field of Study Photography / Videograph…" at bounding box center [412, 297] width 589 height 377
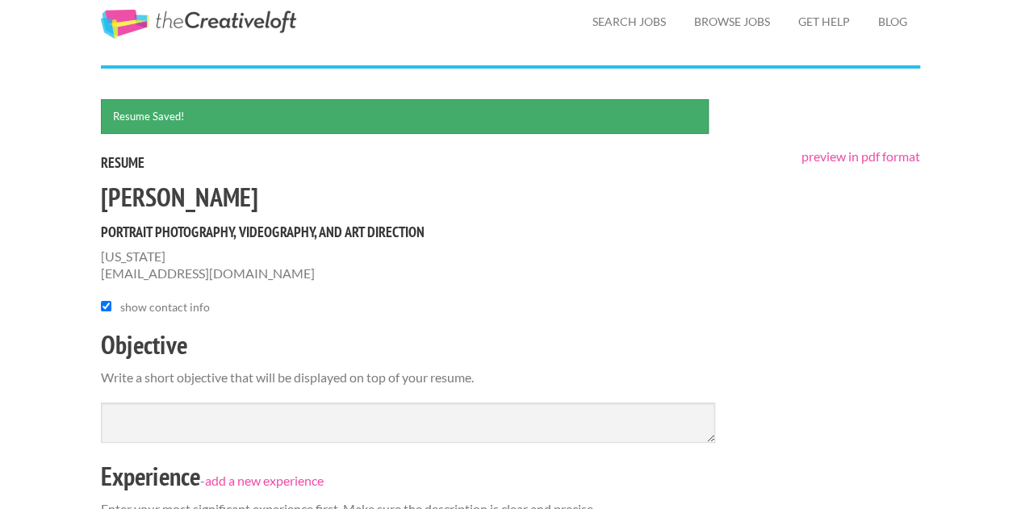
scroll to position [0, 0]
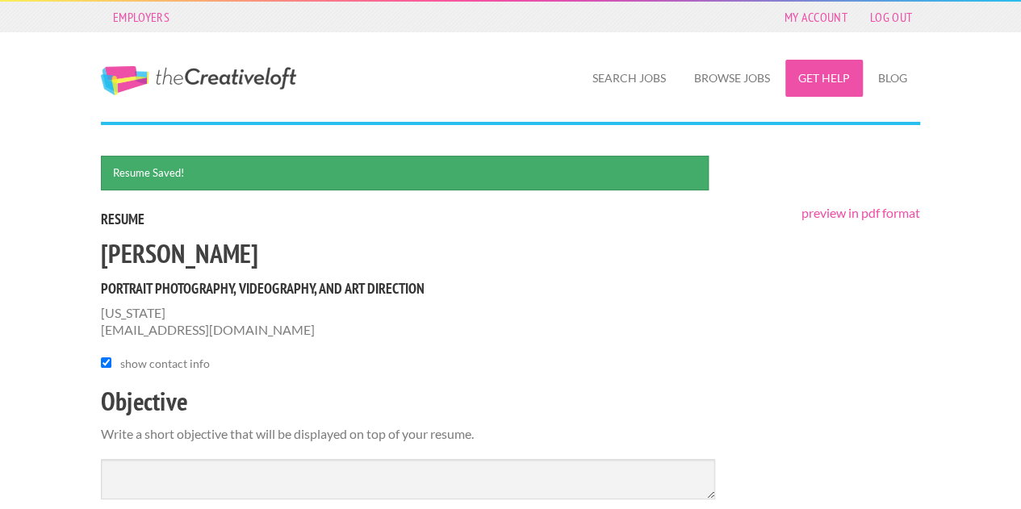
click at [860, 78] on link "Get Help" at bounding box center [823, 78] width 77 height 37
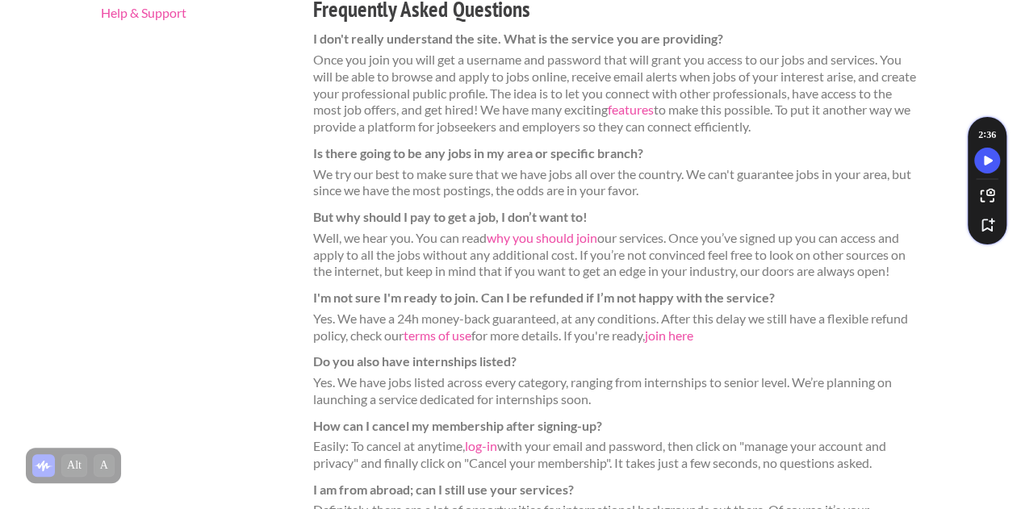
scroll to position [305, 0]
click at [460, 333] on link "terms of use" at bounding box center [437, 334] width 68 height 15
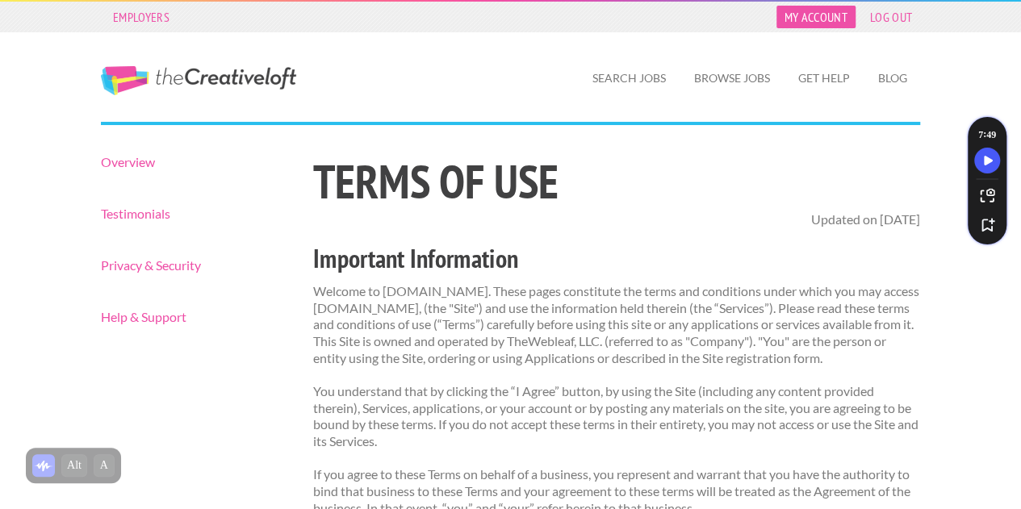
click at [815, 14] on link "My Account" at bounding box center [815, 17] width 79 height 23
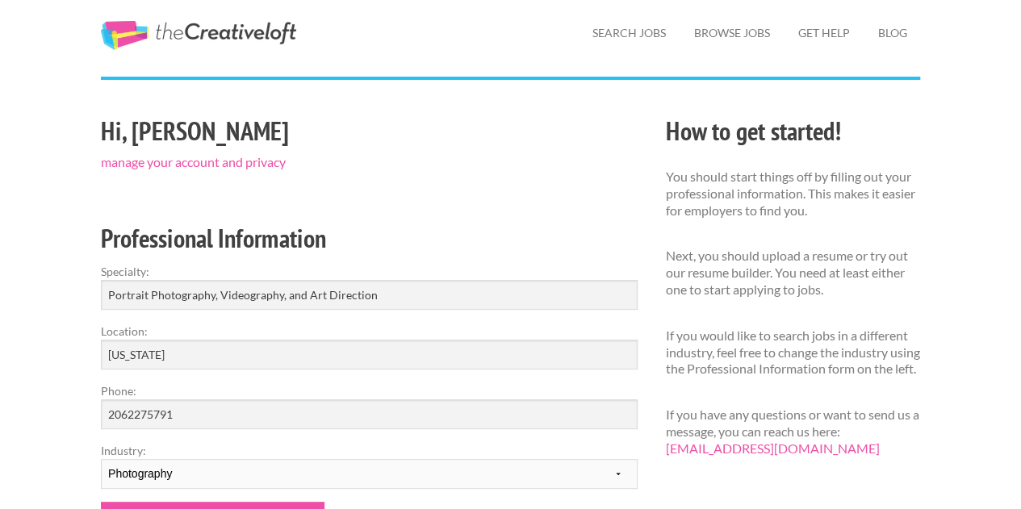
scroll to position [58, 0]
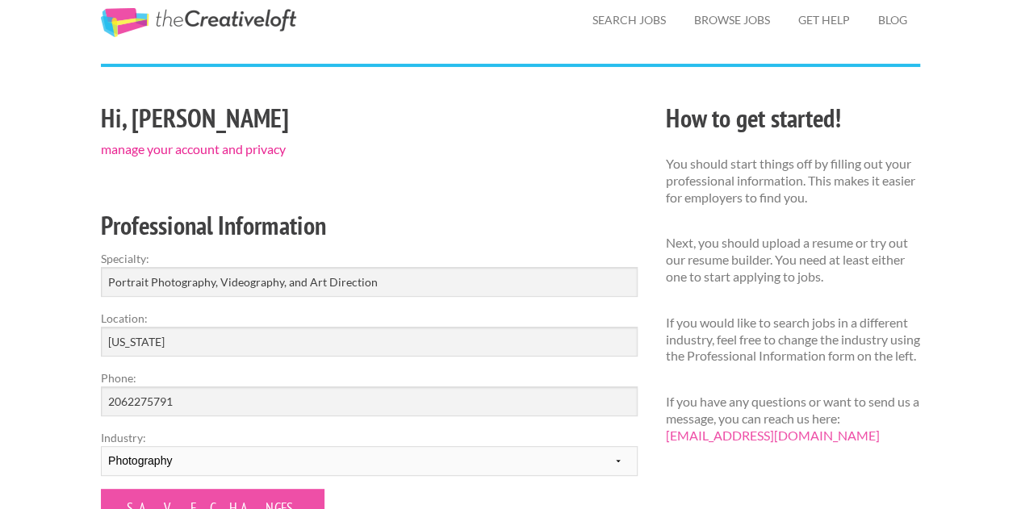
click at [213, 143] on link "manage your account and privacy" at bounding box center [193, 148] width 185 height 15
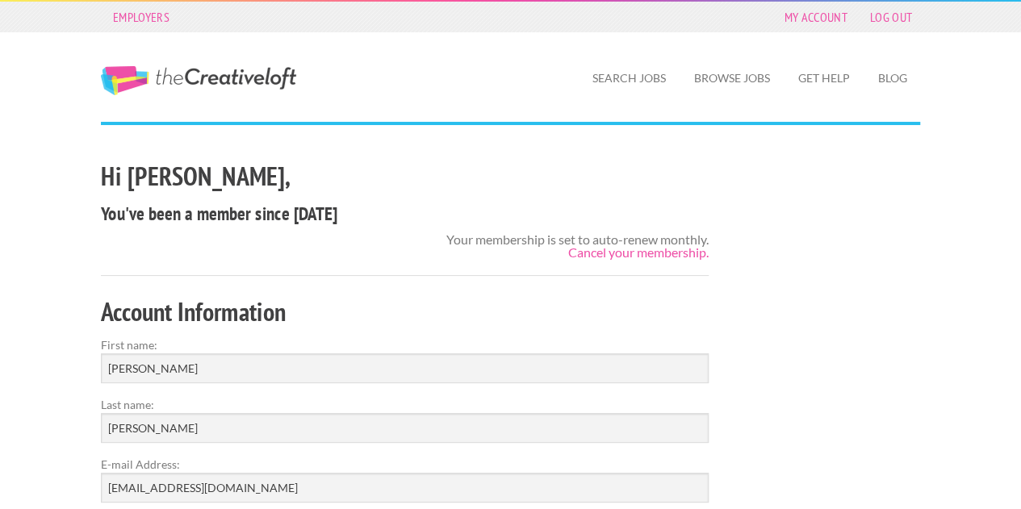
click at [652, 243] on div "Your membership is set to auto-renew monthly. Cancel your membership." at bounding box center [577, 246] width 262 height 26
click at [642, 256] on link "Cancel your membership." at bounding box center [638, 251] width 140 height 15
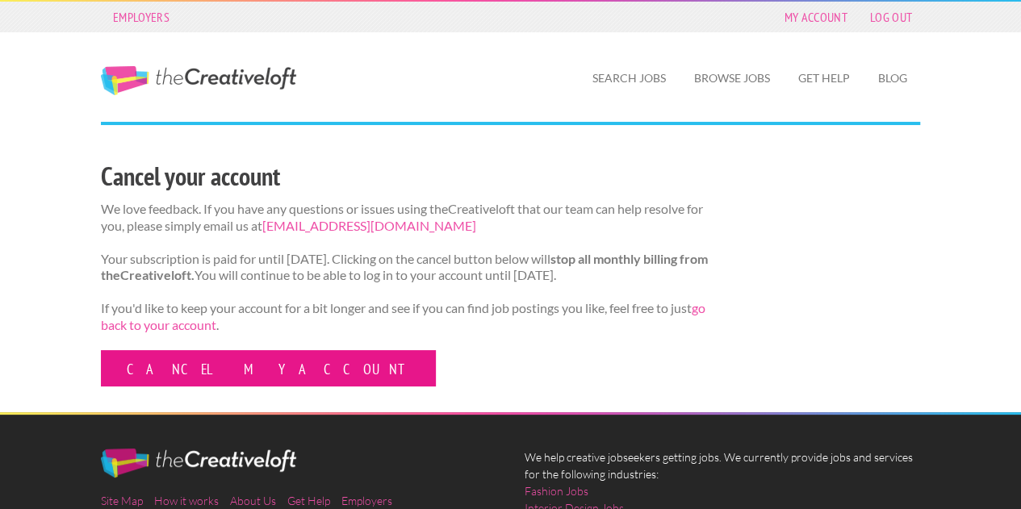
click at [237, 386] on link "Cancel my account" at bounding box center [268, 368] width 335 height 36
